Goal: Information Seeking & Learning: Check status

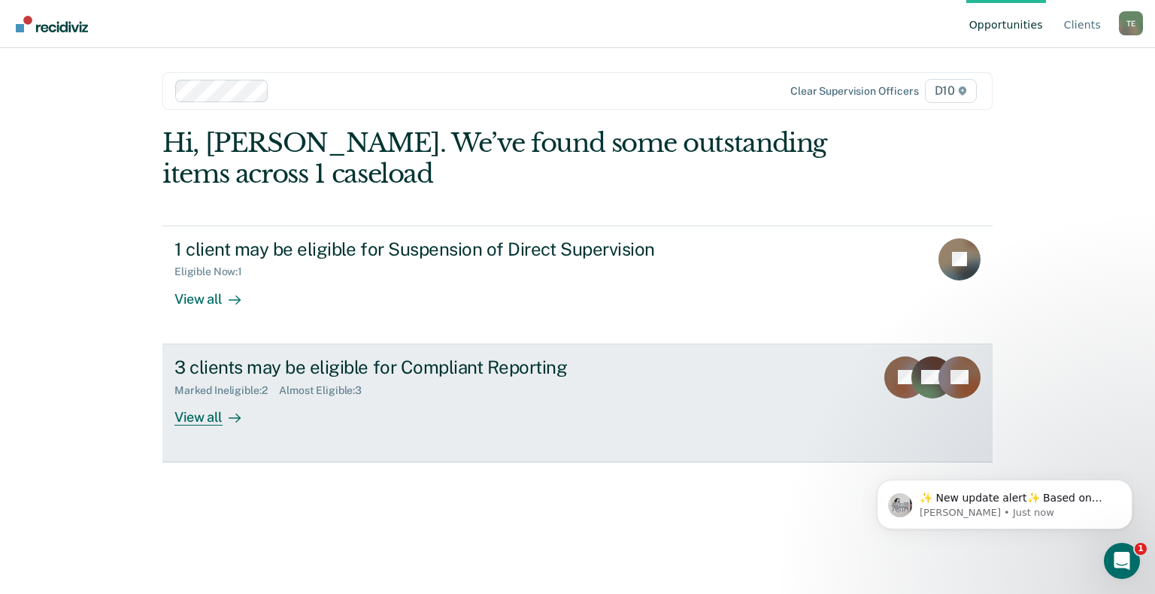
click at [199, 414] on div "View all" at bounding box center [217, 410] width 84 height 29
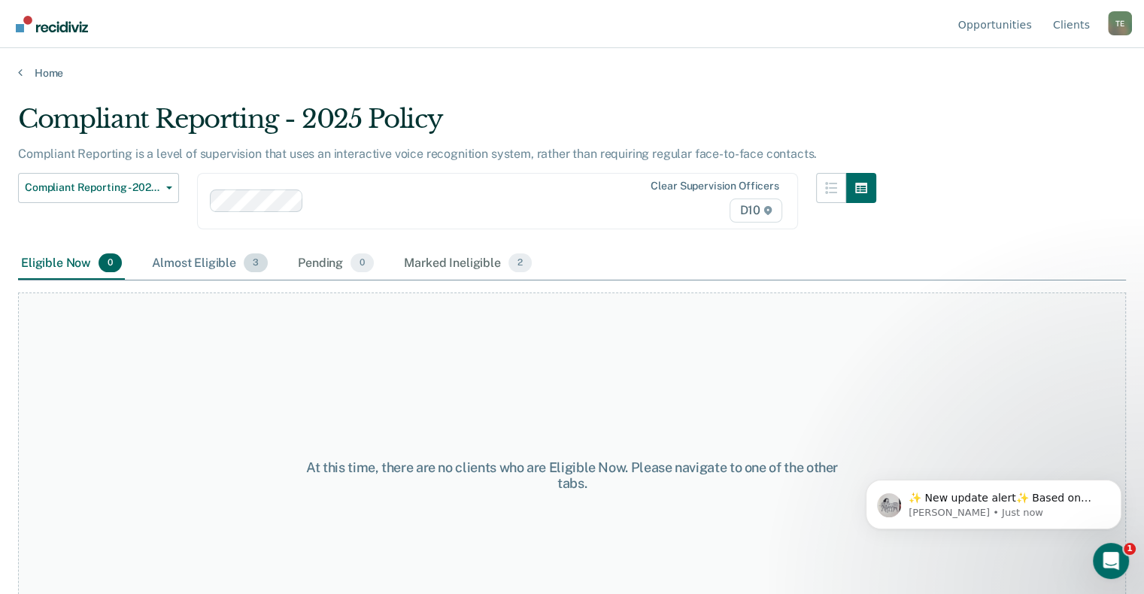
click at [231, 260] on div "Almost Eligible 3" at bounding box center [210, 263] width 122 height 33
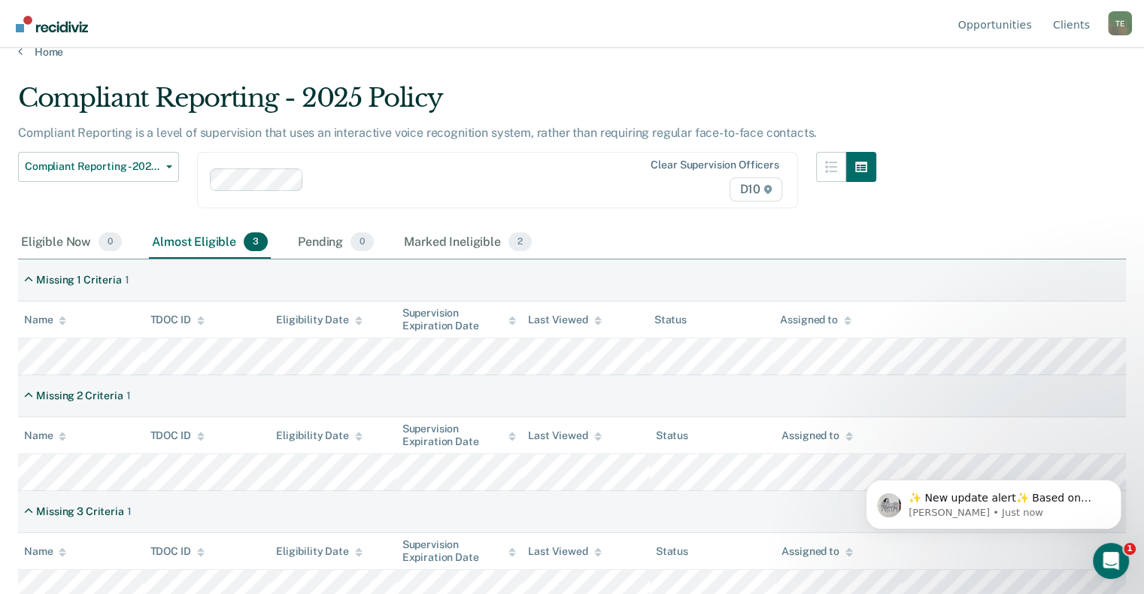
scroll to position [32, 0]
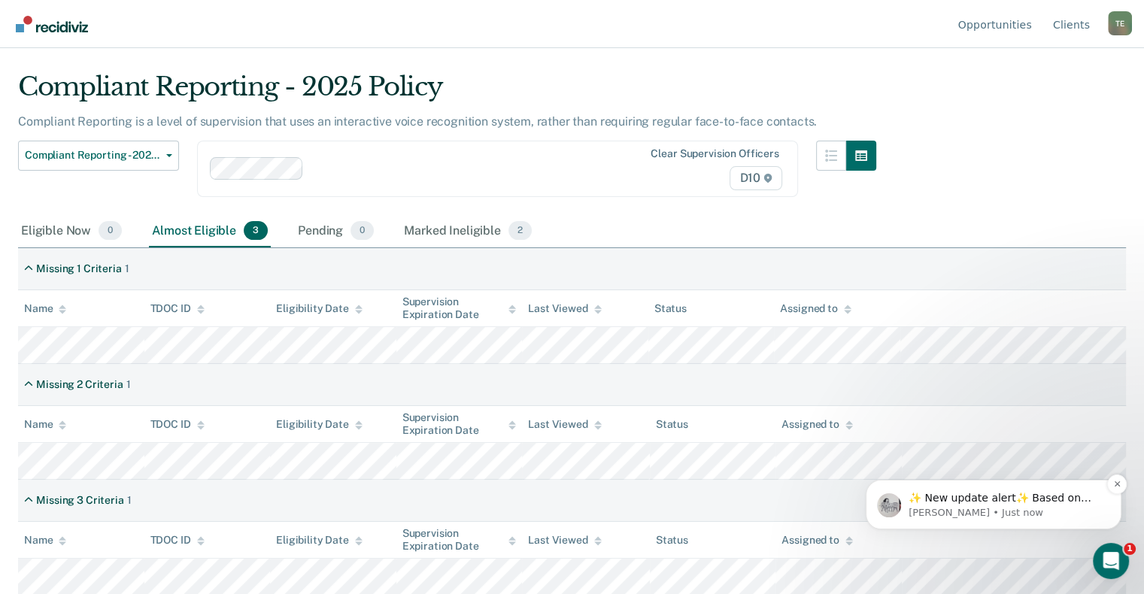
click at [986, 508] on p "[PERSON_NAME] • Just now" at bounding box center [1006, 513] width 194 height 14
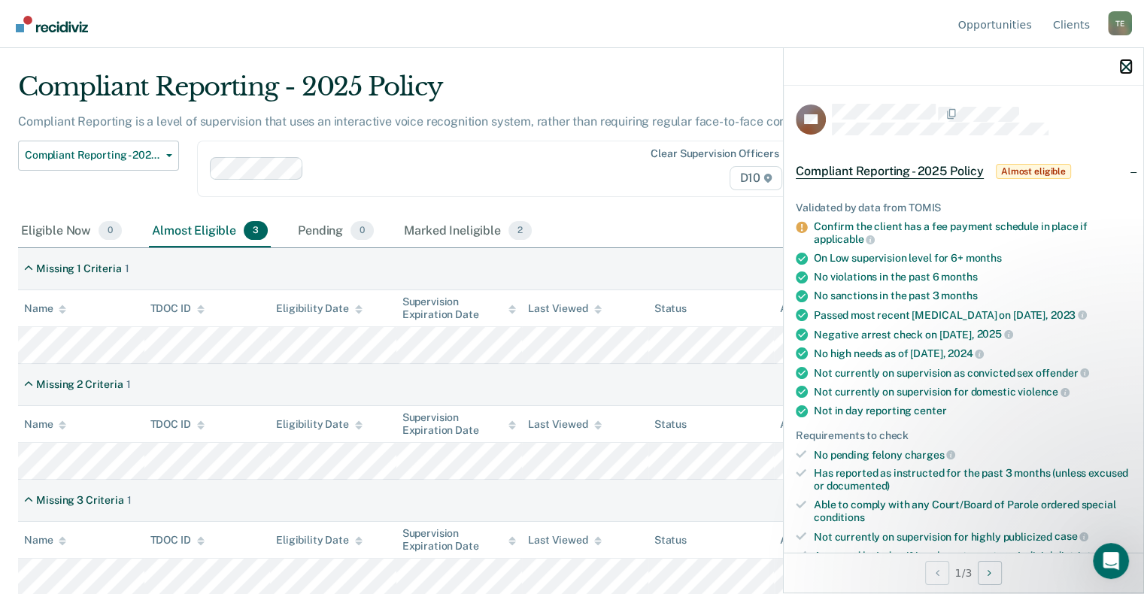
click at [1125, 62] on icon "button" at bounding box center [1126, 67] width 11 height 11
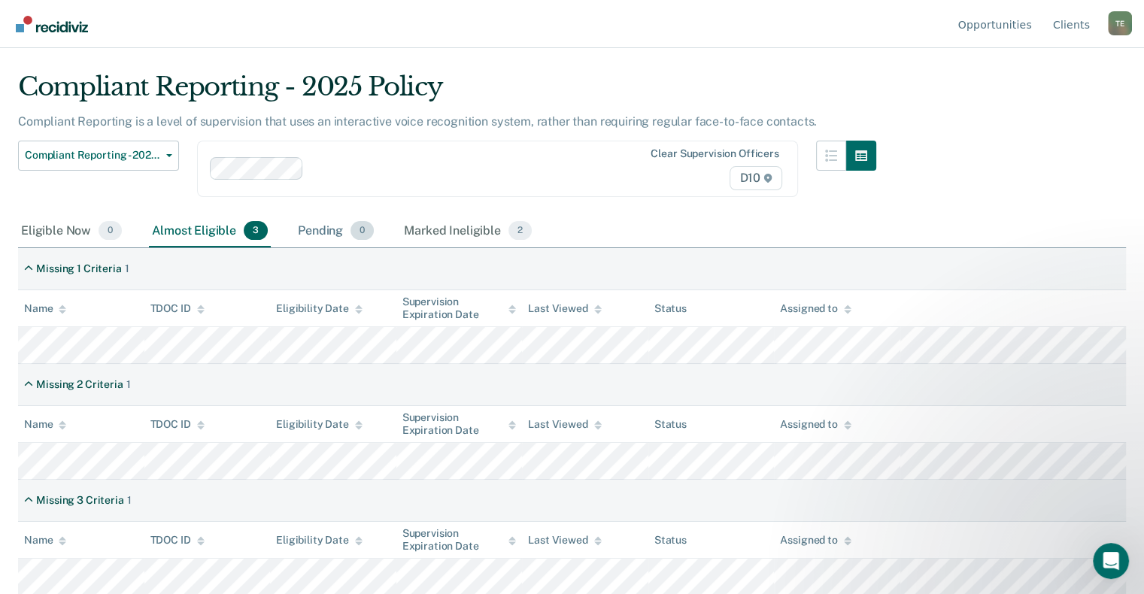
click at [311, 224] on div "Pending 0" at bounding box center [336, 231] width 82 height 33
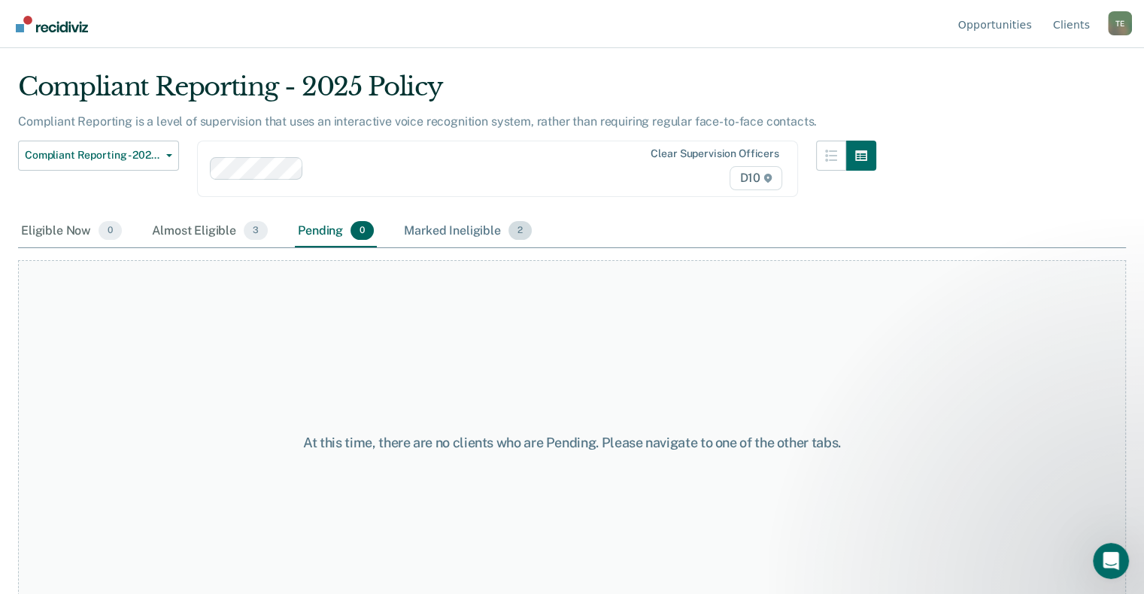
click at [451, 231] on div "Marked Ineligible 2" at bounding box center [468, 231] width 134 height 33
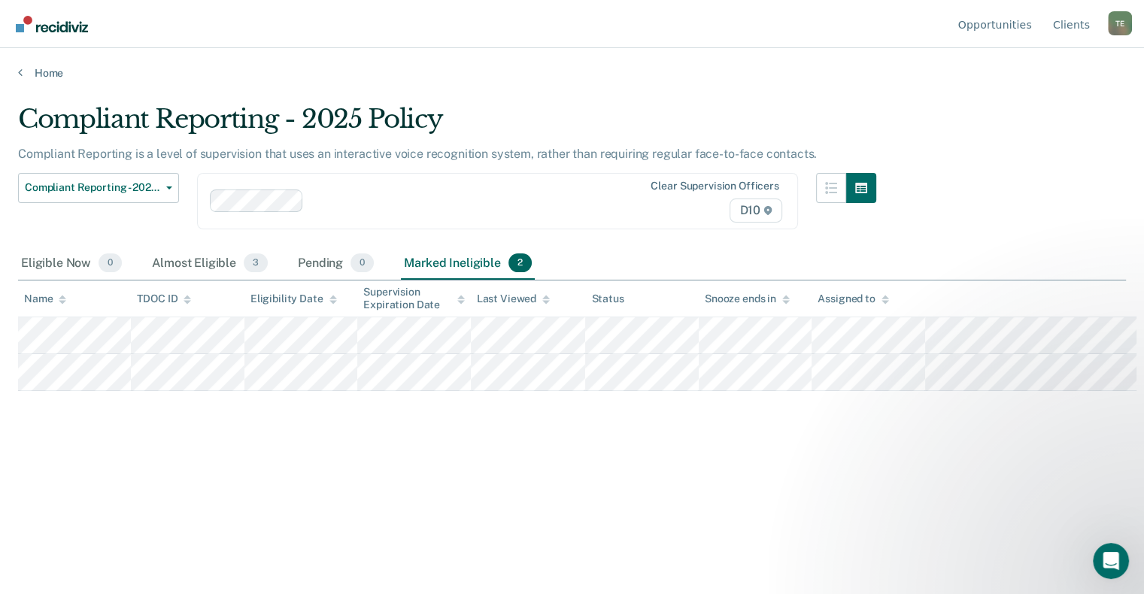
scroll to position [0, 0]
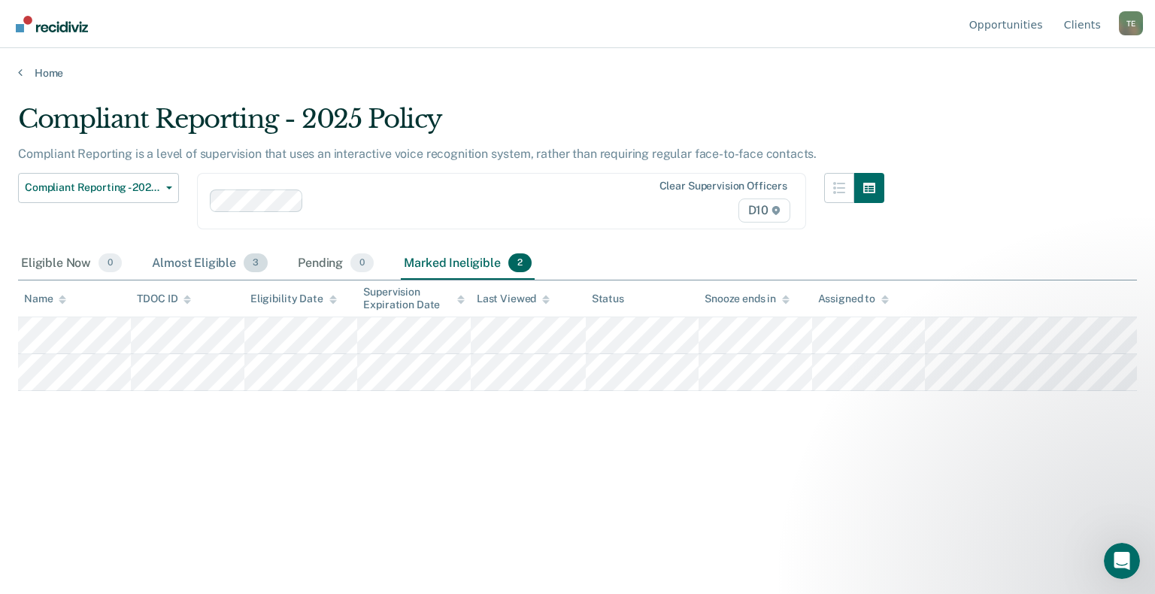
click at [176, 257] on div "Almost Eligible 3" at bounding box center [210, 263] width 122 height 33
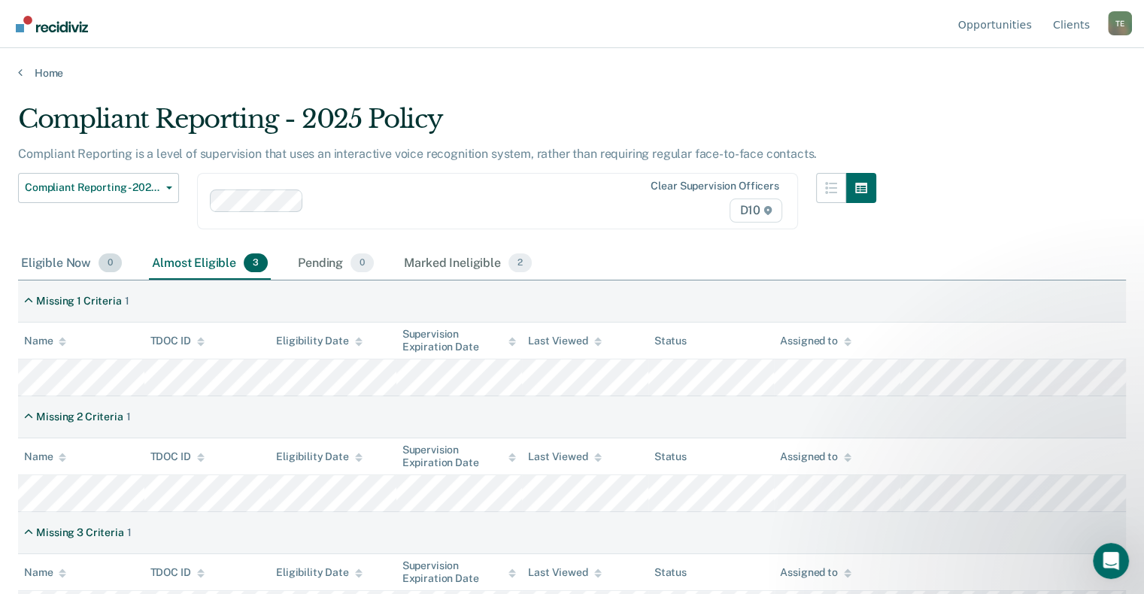
click at [40, 260] on div "Eligible Now 0" at bounding box center [71, 263] width 107 height 33
